Goal: Navigation & Orientation: Find specific page/section

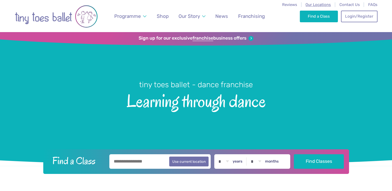
click at [326, 6] on span "Our Locations" at bounding box center [317, 4] width 25 height 5
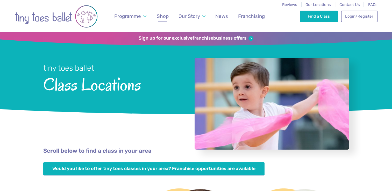
click at [166, 17] on span "Shop" at bounding box center [163, 16] width 12 height 6
